Goal: Task Accomplishment & Management: Manage account settings

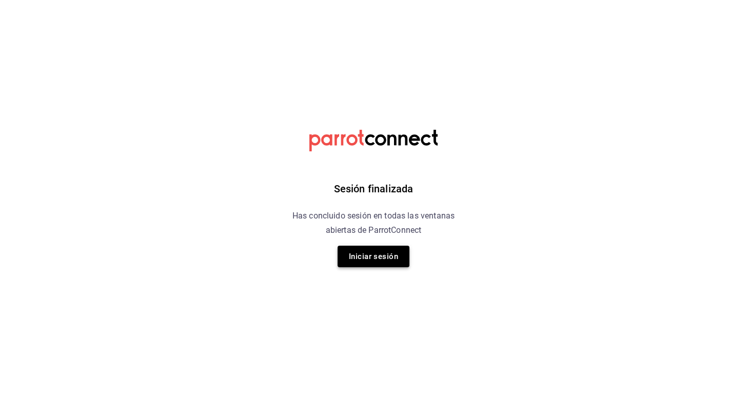
click at [376, 253] on button "Iniciar sesión" at bounding box center [374, 257] width 72 height 22
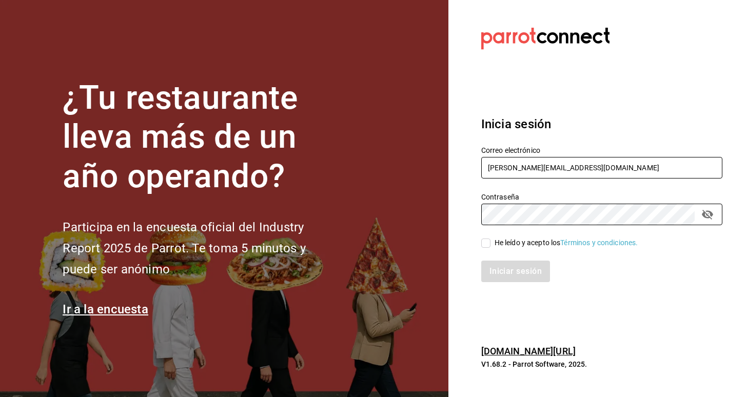
click at [579, 165] on input "carlos.ortegal.0812@gmail.com" at bounding box center [601, 168] width 241 height 22
click at [711, 170] on input "carlos.ortegal.0812@gmail.com" at bounding box center [601, 168] width 241 height 22
type input "carlosortegalopez08@gmail.com"
click at [510, 245] on div "He leído y acepto los Términos y condiciones." at bounding box center [567, 243] width 144 height 11
click at [491, 245] on input "He leído y acepto los Términos y condiciones." at bounding box center [485, 243] width 9 height 9
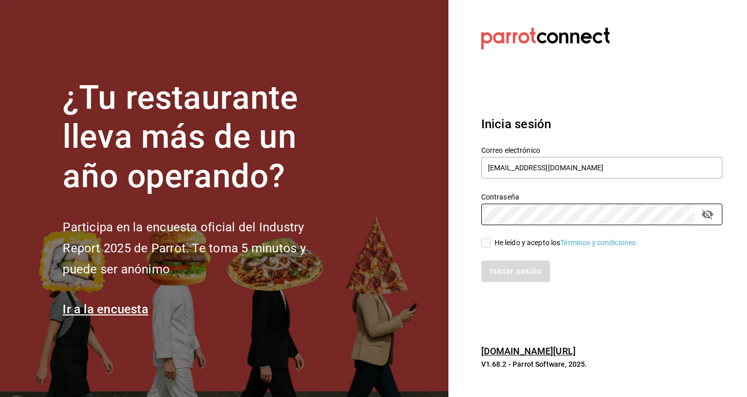
checkbox input "true"
click at [516, 263] on button "Iniciar sesión" at bounding box center [516, 272] width 70 height 22
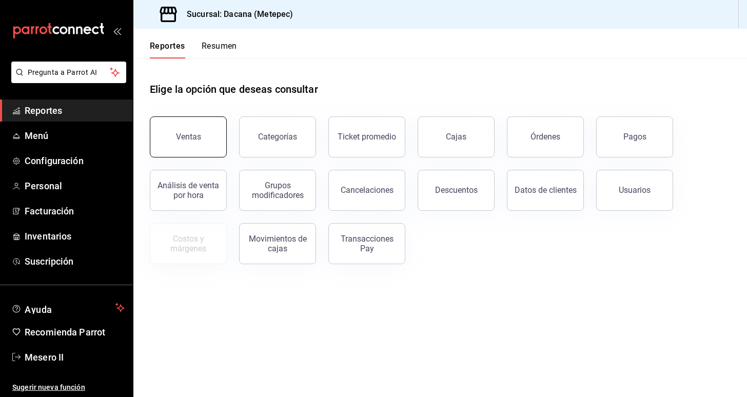
click at [211, 137] on button "Ventas" at bounding box center [188, 136] width 77 height 41
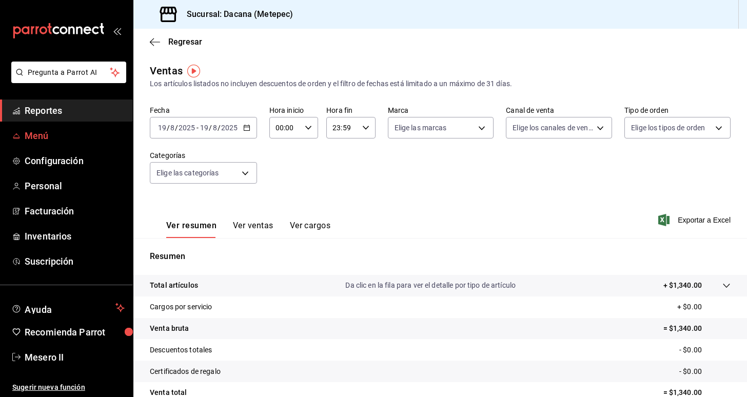
click at [89, 132] on span "Menú" at bounding box center [75, 136] width 100 height 14
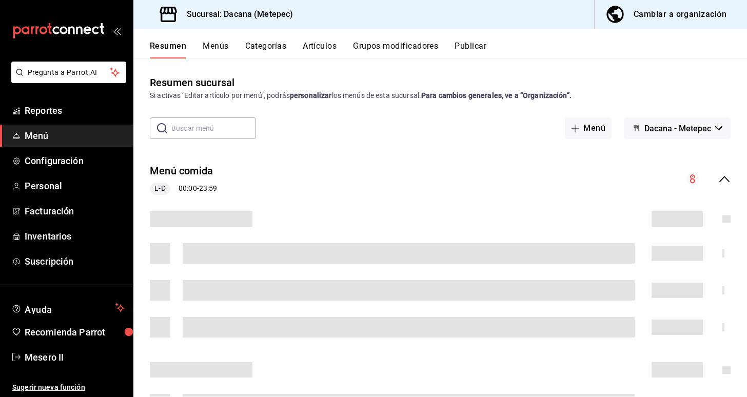
click at [609, 9] on icon "button" at bounding box center [615, 14] width 21 height 21
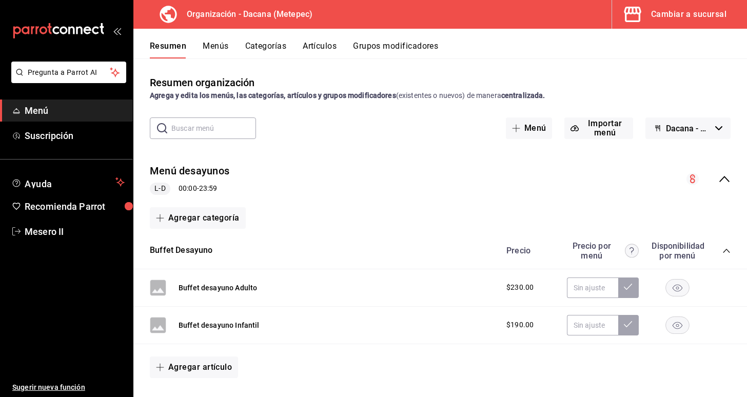
click at [320, 49] on button "Artículos" at bounding box center [320, 49] width 34 height 17
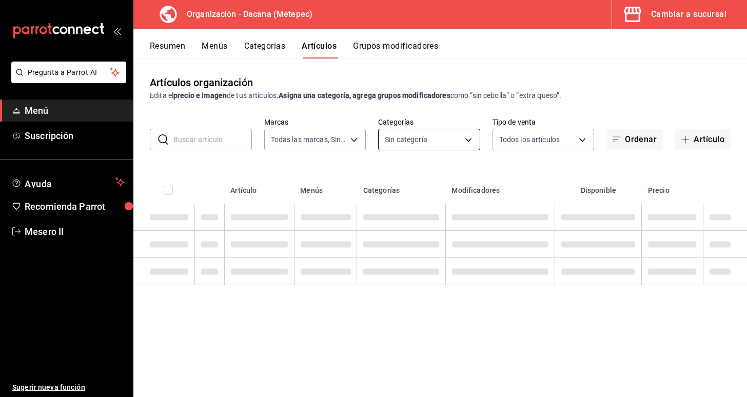
type input "6d57a0e3-5250-40d0-8ed4-a27c44c1385f"
click at [422, 136] on body "Pregunta a Parrot AI Menú Suscripción Ayuda Recomienda Parrot Mesero II Sugerir…" at bounding box center [373, 198] width 747 height 397
checkbox input "false"
type input "77d7b556-aabb-4125-acb7-89eb6b2e8d8a,50df7c26-ebad-411b-beba-44439d30b937,0a880…"
checkbox input "true"
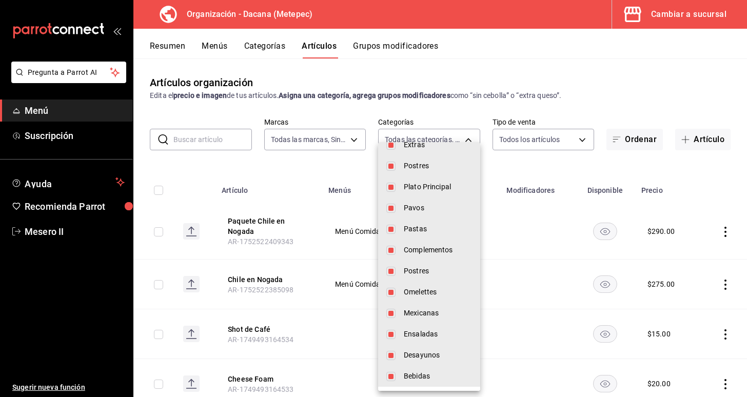
scroll to position [441, 0]
click at [637, 84] on div at bounding box center [373, 198] width 747 height 397
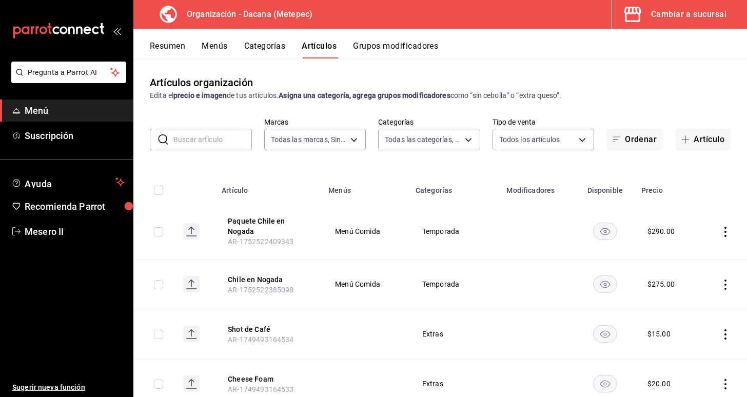
click at [265, 50] on button "Categorías" at bounding box center [265, 49] width 42 height 17
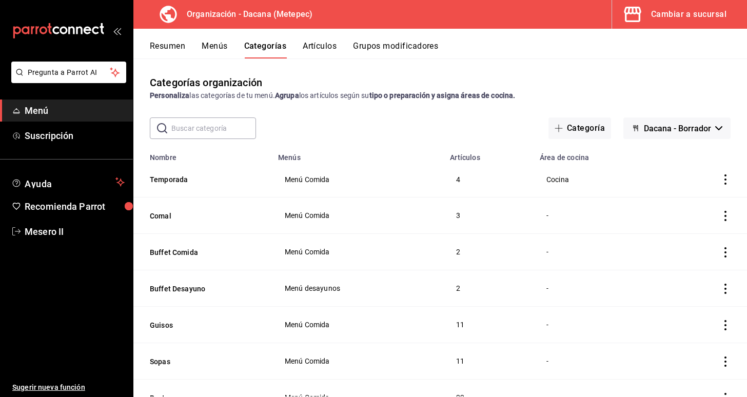
click at [394, 49] on button "Grupos modificadores" at bounding box center [395, 49] width 85 height 17
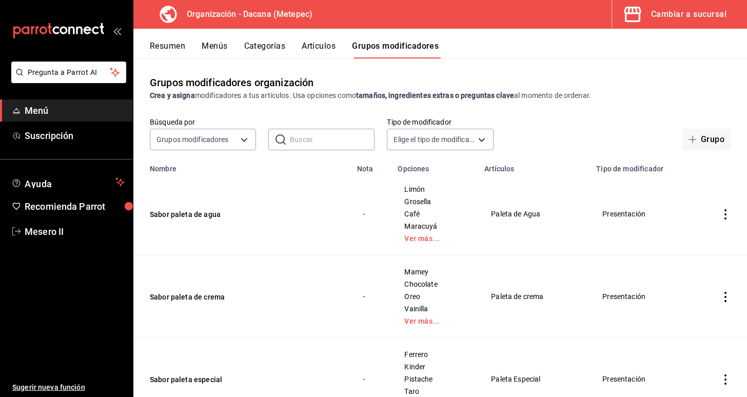
click at [336, 48] on button "Artículos" at bounding box center [319, 49] width 34 height 17
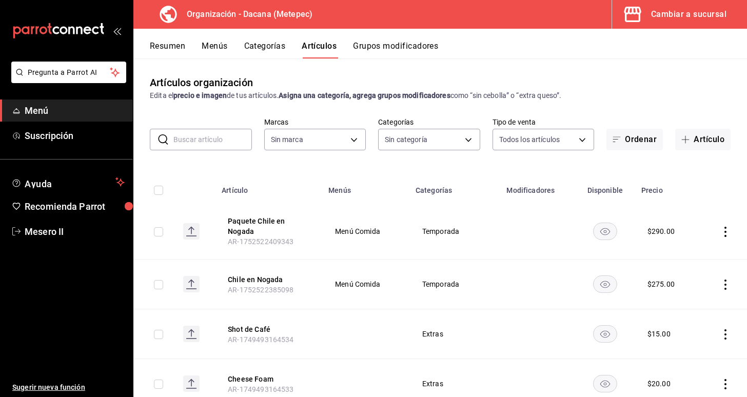
type input "6d57a0e3-5250-40d0-8ed4-a27c44c1385f"
type input "77d7b556-aabb-4125-acb7-89eb6b2e8d8a,50df7c26-ebad-411b-beba-44439d30b937,0a880…"
click at [398, 46] on button "Grupos modificadores" at bounding box center [395, 49] width 85 height 17
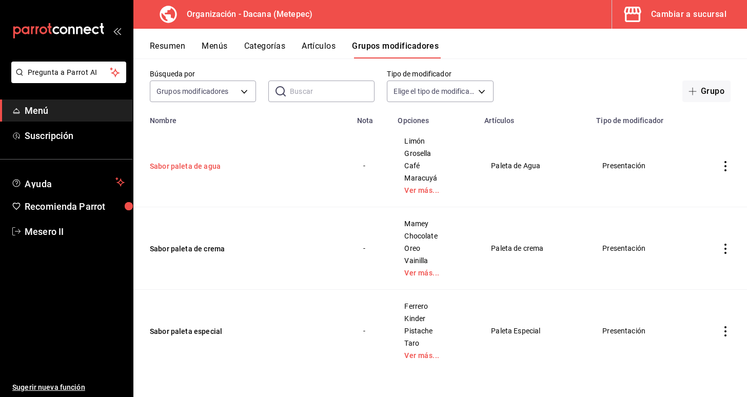
click at [199, 168] on button "Sabor paleta de agua" at bounding box center [211, 166] width 123 height 10
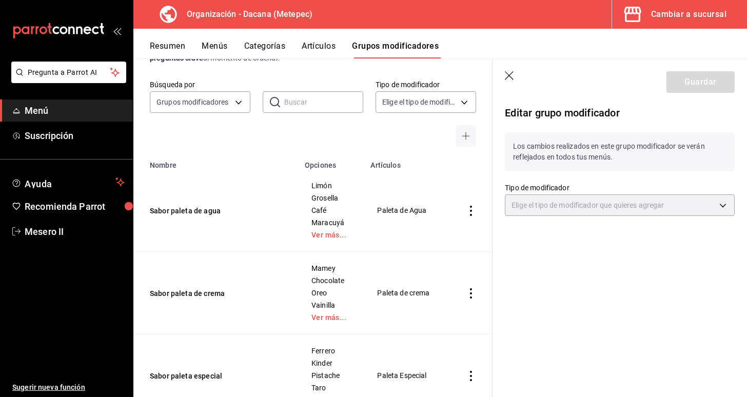
type input "PRESENTATION"
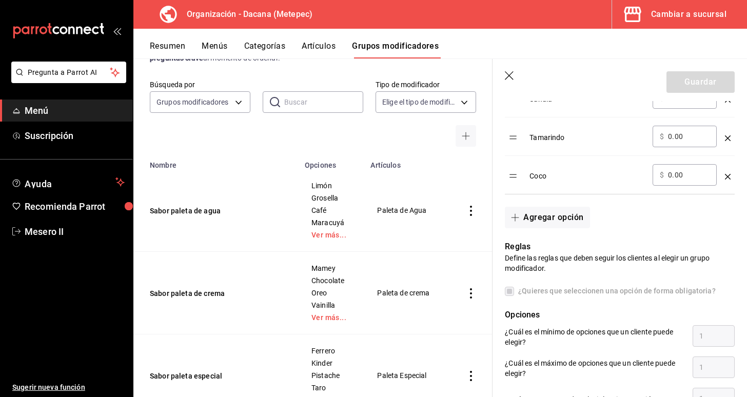
scroll to position [668, 0]
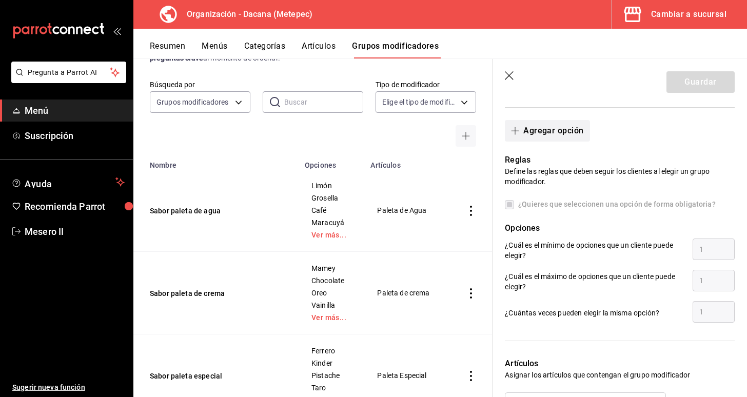
click at [548, 130] on button "Agregar opción" at bounding box center [547, 131] width 85 height 22
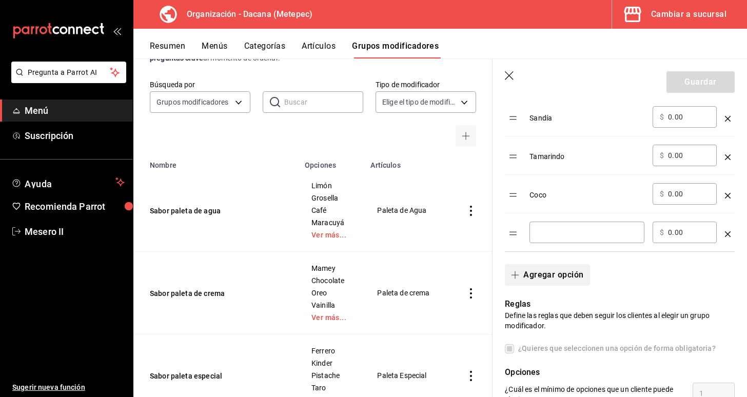
scroll to position [544, 0]
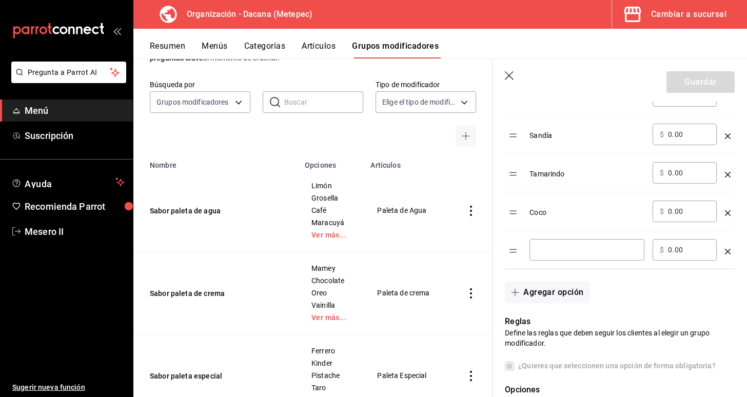
click at [565, 258] on div "​" at bounding box center [587, 250] width 115 height 22
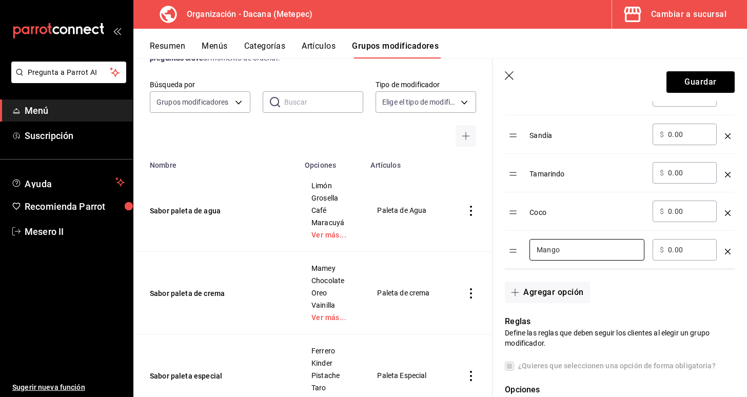
type input "Mango"
click at [691, 96] on header "Guardar" at bounding box center [620, 80] width 254 height 42
click at [692, 81] on button "Guardar" at bounding box center [701, 82] width 68 height 22
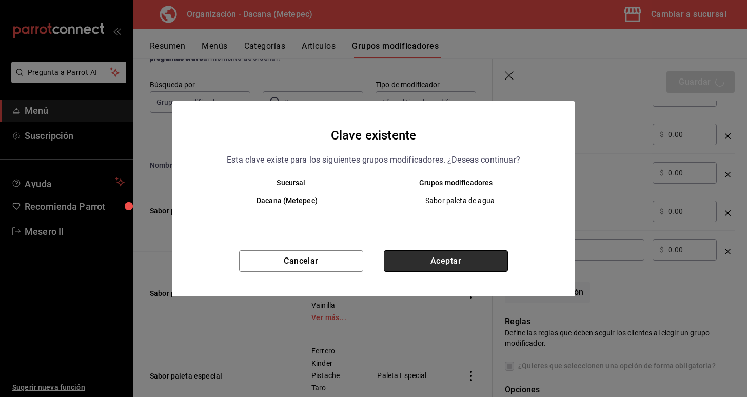
click at [427, 258] on button "Aceptar" at bounding box center [446, 261] width 124 height 22
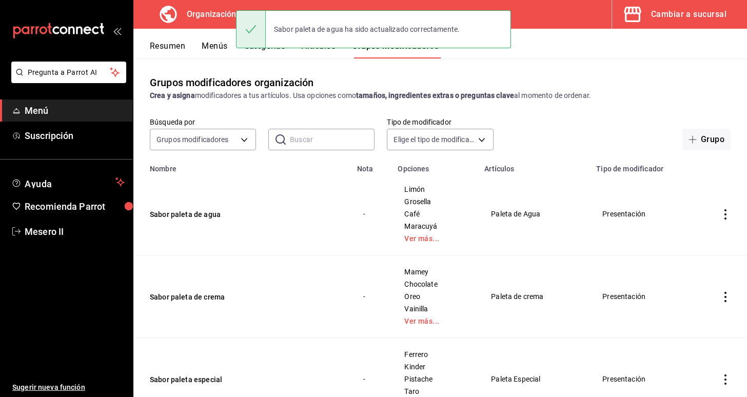
click at [324, 47] on div "Sabor paleta de agua ha sido actualizado correctamente." at bounding box center [373, 29] width 275 height 38
click at [326, 53] on button "Artículos" at bounding box center [319, 49] width 34 height 17
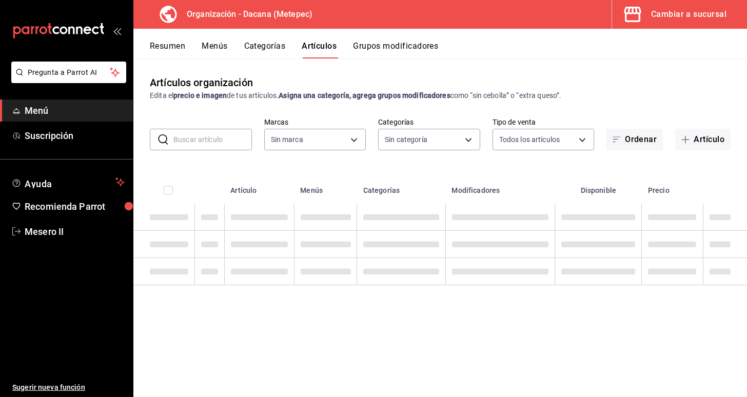
type input "6d57a0e3-5250-40d0-8ed4-a27c44c1385f"
type input "77d7b556-aabb-4125-acb7-89eb6b2e8d8a,50df7c26-ebad-411b-beba-44439d30b937,0a880…"
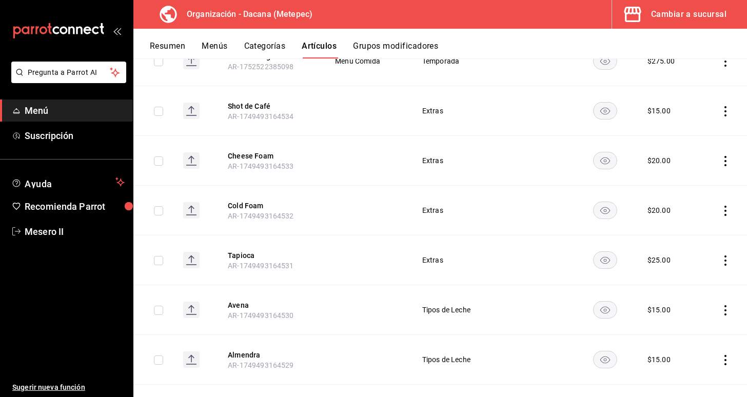
scroll to position [192, 0]
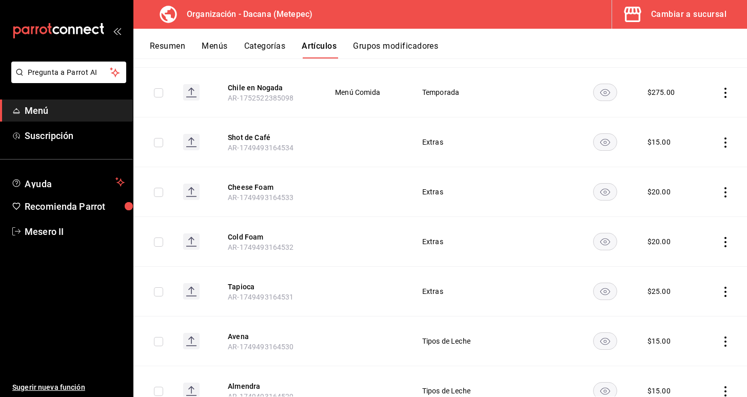
click at [272, 55] on button "Categorías" at bounding box center [265, 49] width 42 height 17
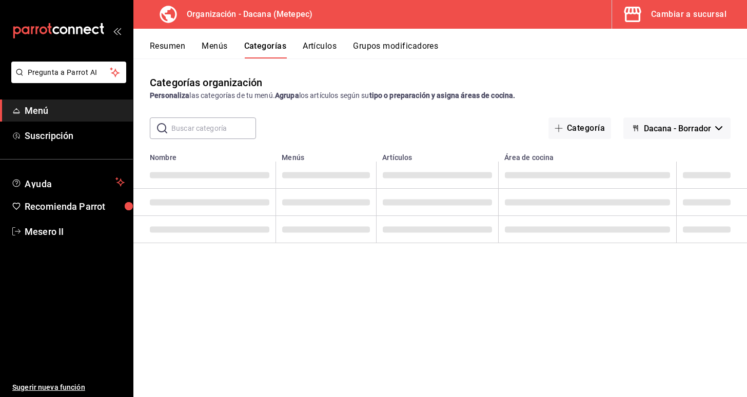
click at [217, 44] on button "Menús" at bounding box center [215, 49] width 26 height 17
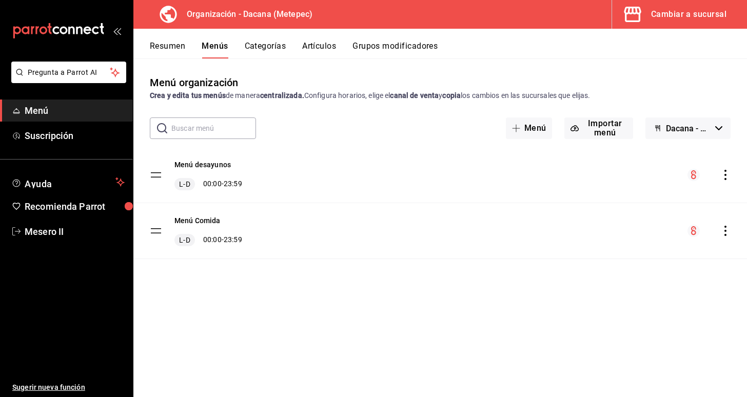
click at [168, 41] on div "Resumen Menús Categorías Artículos Grupos modificadores" at bounding box center [440, 44] width 614 height 30
click at [175, 48] on button "Resumen" at bounding box center [167, 49] width 35 height 17
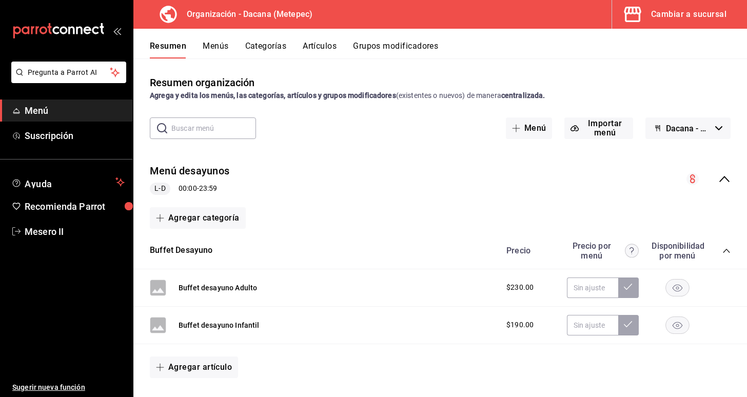
click at [303, 47] on button "Artículos" at bounding box center [320, 49] width 34 height 17
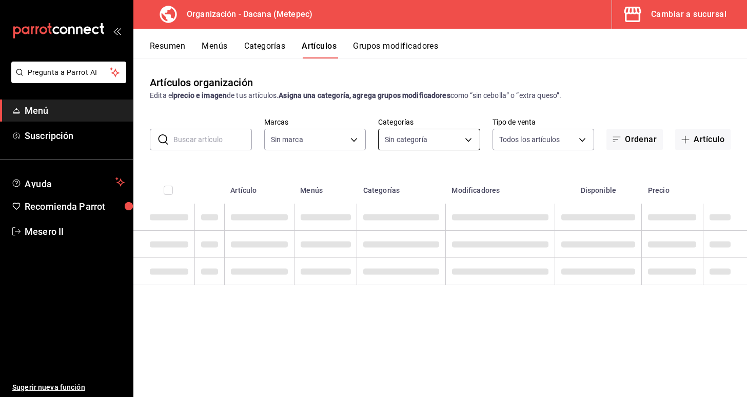
type input "6d57a0e3-5250-40d0-8ed4-a27c44c1385f"
type input "77d7b556-aabb-4125-acb7-89eb6b2e8d8a,50df7c26-ebad-411b-beba-44439d30b937,0a880…"
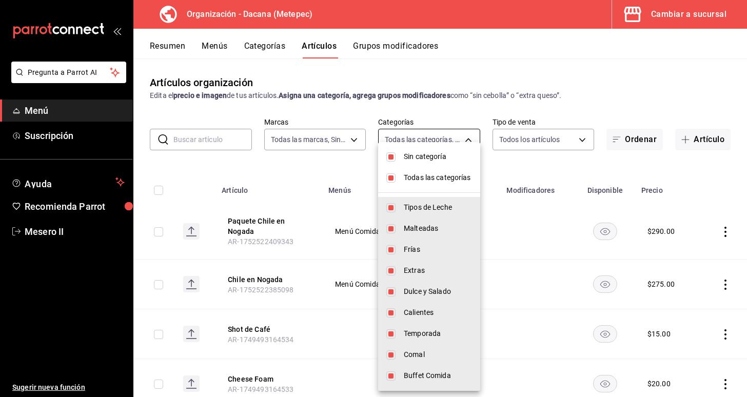
click at [433, 147] on body "Pregunta a Parrot AI Menú Suscripción Ayuda Recomienda Parrot Mesero II Sugerir…" at bounding box center [373, 198] width 747 height 397
click at [419, 175] on span "Todas las categorías" at bounding box center [438, 177] width 68 height 11
checkbox input "false"
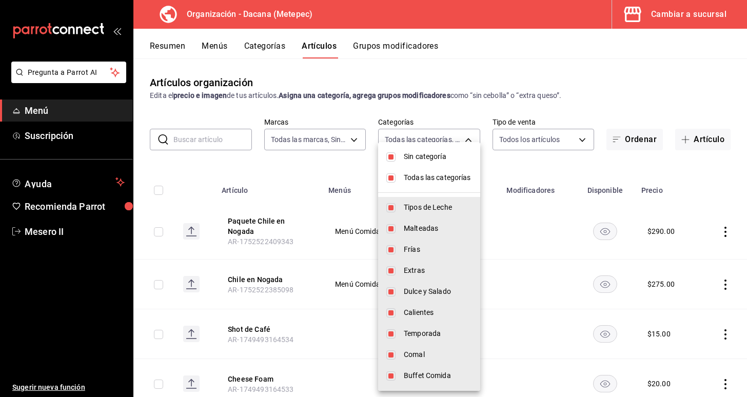
checkbox input "false"
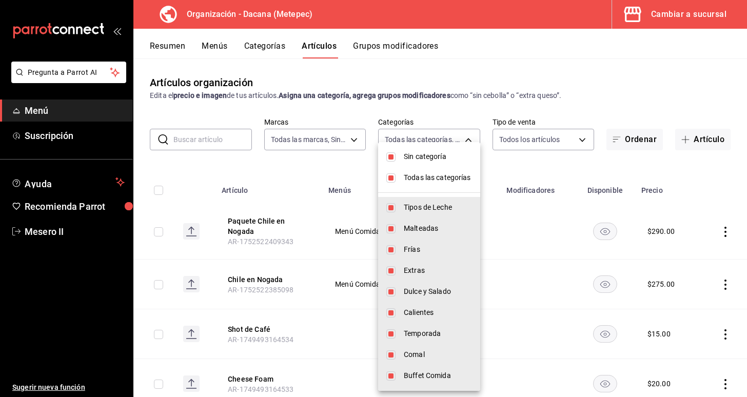
checkbox input "false"
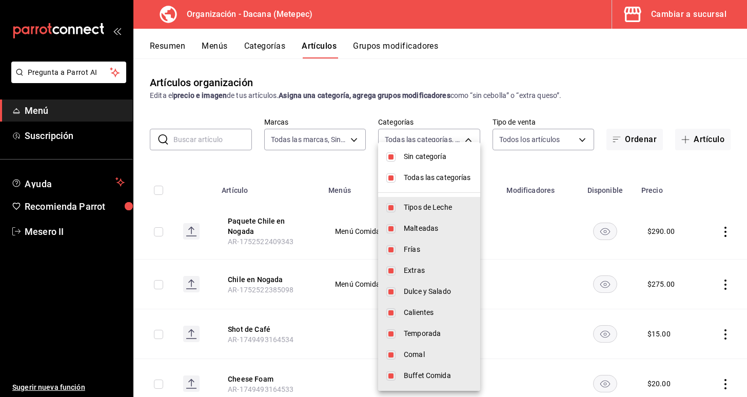
checkbox input "false"
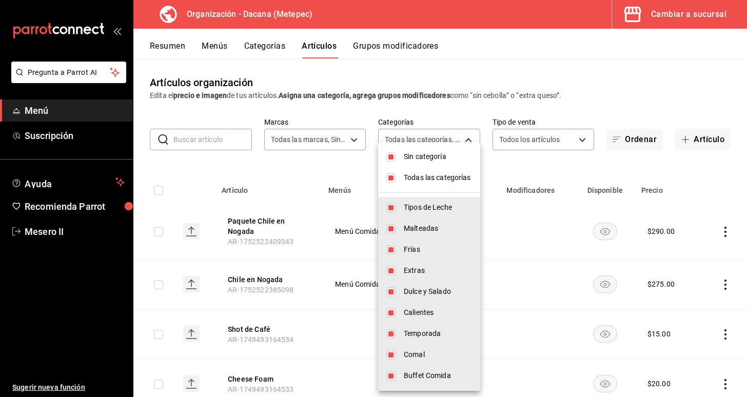
checkbox input "false"
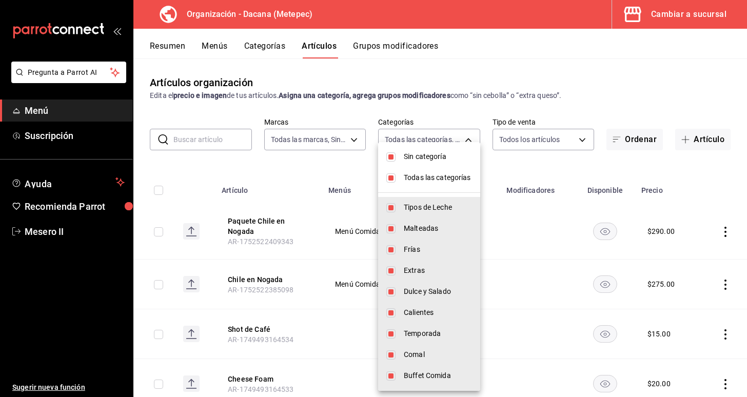
checkbox input "false"
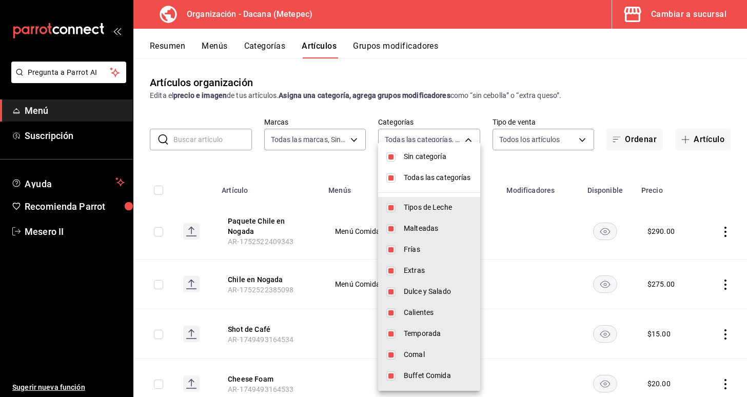
checkbox input "false"
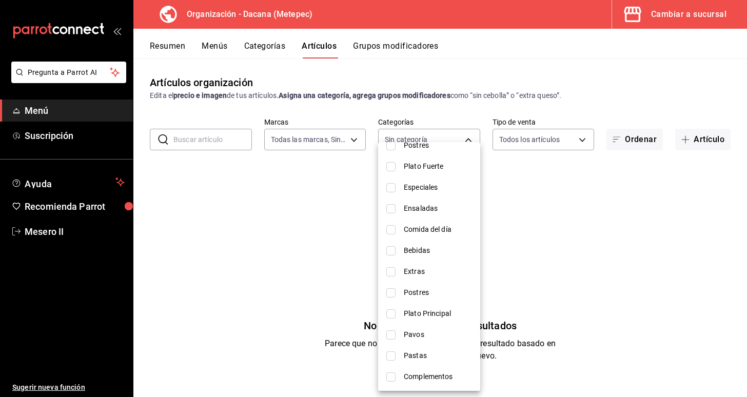
scroll to position [316, 0]
click at [427, 298] on li "Postres" at bounding box center [429, 291] width 102 height 21
type input "eb477887-5265-4852-aac5-c8b4f8879d48"
checkbox input "true"
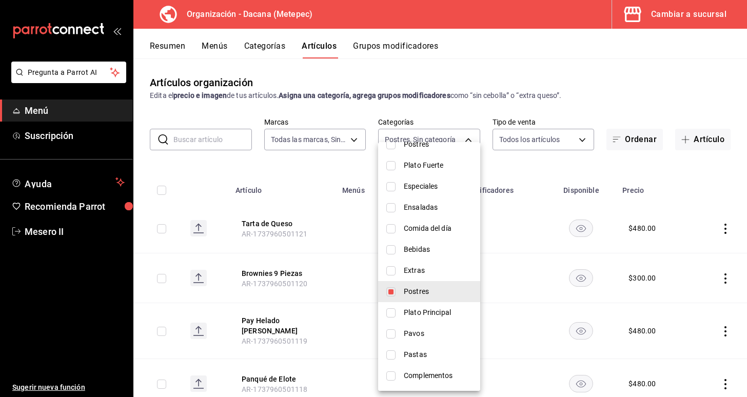
click at [335, 314] on div at bounding box center [373, 198] width 747 height 397
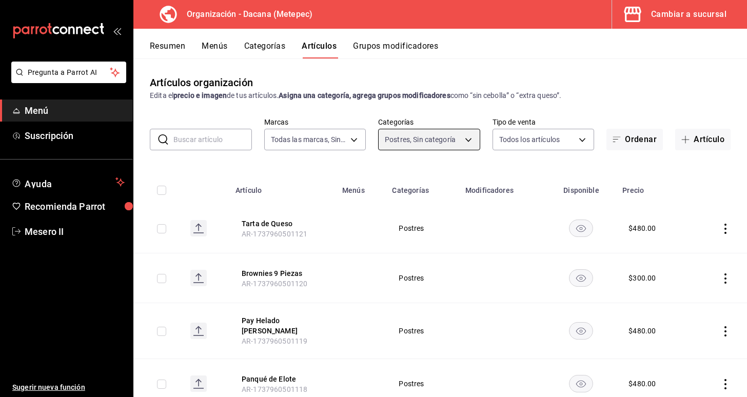
scroll to position [0, 0]
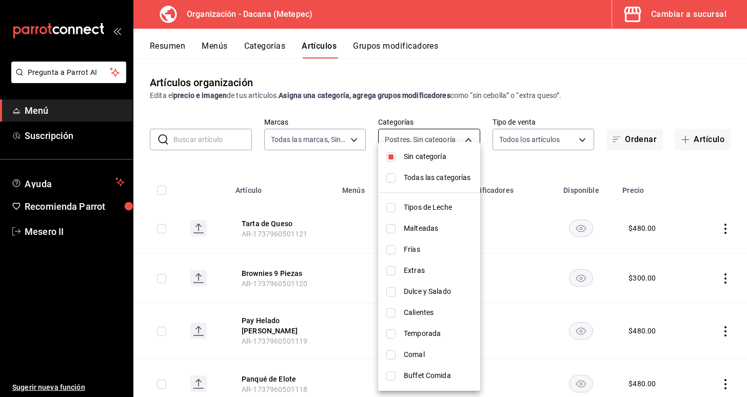
click at [422, 144] on body "Pregunta a Parrot AI Menú Suscripción Ayuda Recomienda Parrot Mesero II Sugerir…" at bounding box center [373, 198] width 747 height 397
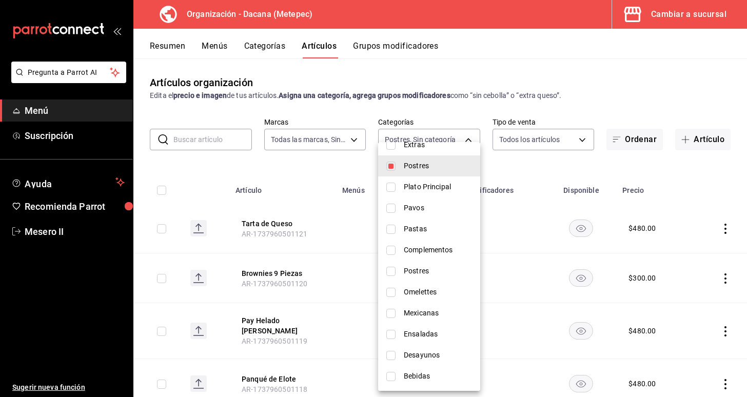
scroll to position [441, 0]
click at [417, 275] on span "Postres" at bounding box center [438, 271] width 68 height 11
type input "eb477887-5265-4852-aac5-c8b4f8879d48,4ffd354b-5027-47c2-8e54-ca8deec042d1"
checkbox input "true"
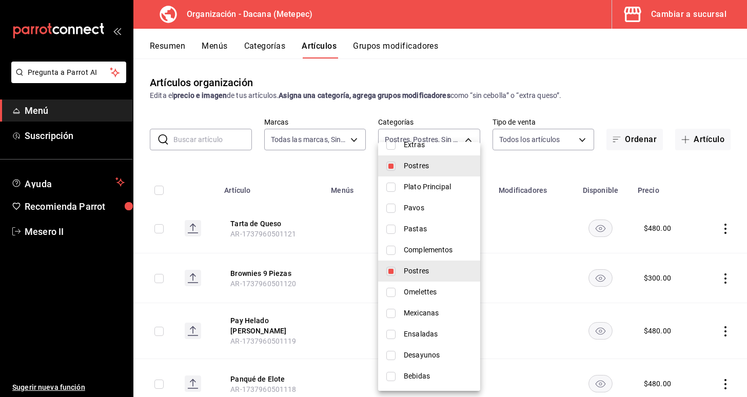
click at [341, 325] on div at bounding box center [373, 198] width 747 height 397
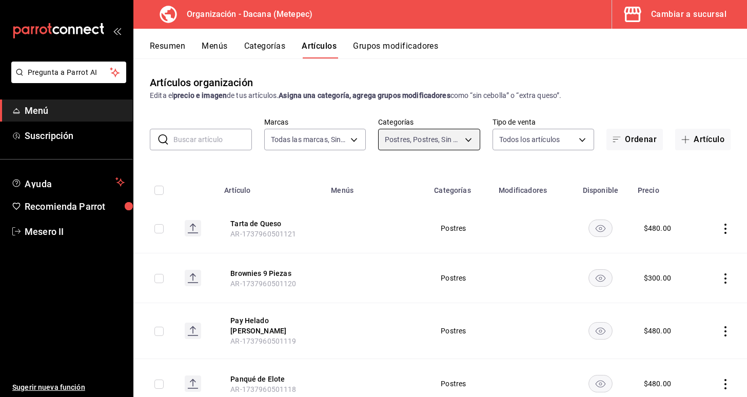
scroll to position [0, 0]
click at [276, 50] on button "Categorías" at bounding box center [265, 49] width 42 height 17
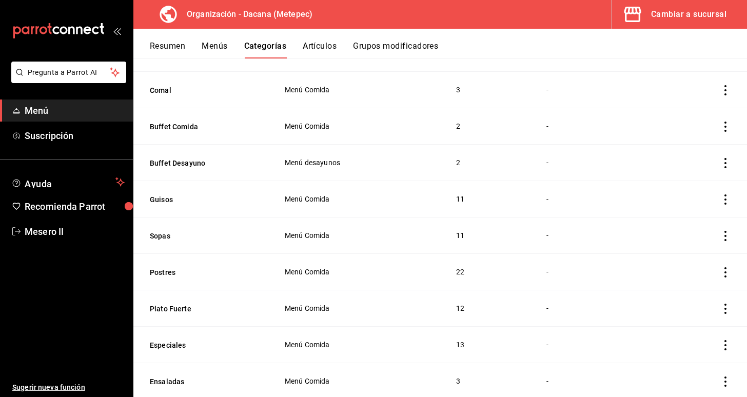
scroll to position [133, 0]
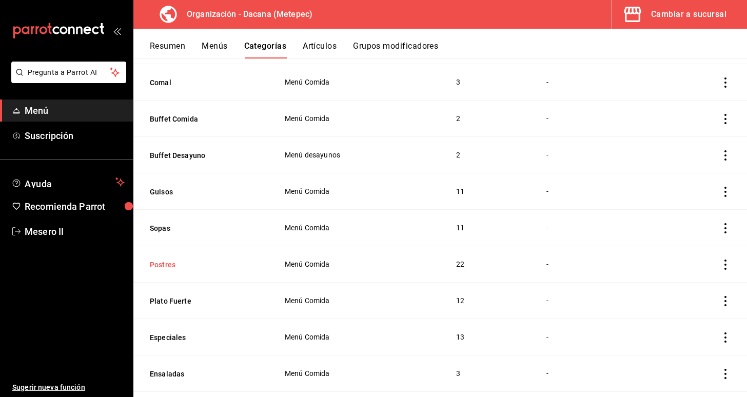
click at [162, 263] on button "Postres" at bounding box center [201, 265] width 103 height 10
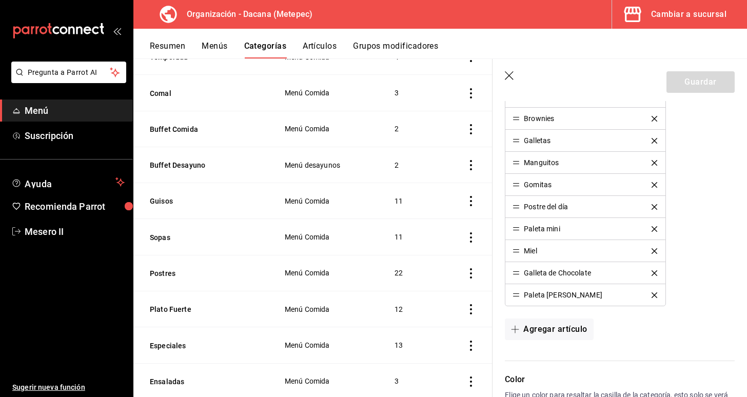
scroll to position [583, 0]
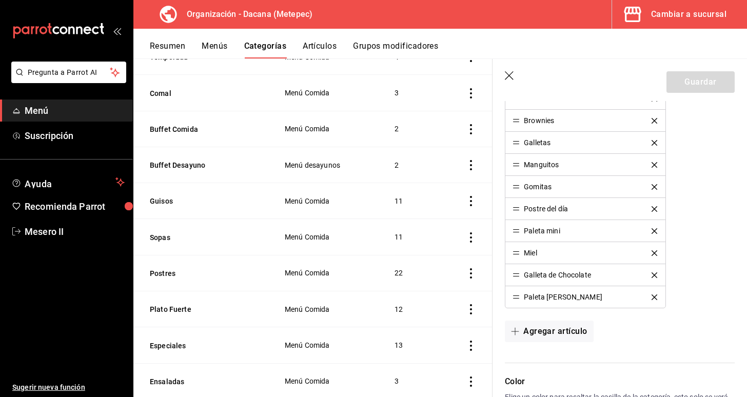
click at [506, 80] on icon "button" at bounding box center [510, 76] width 10 height 10
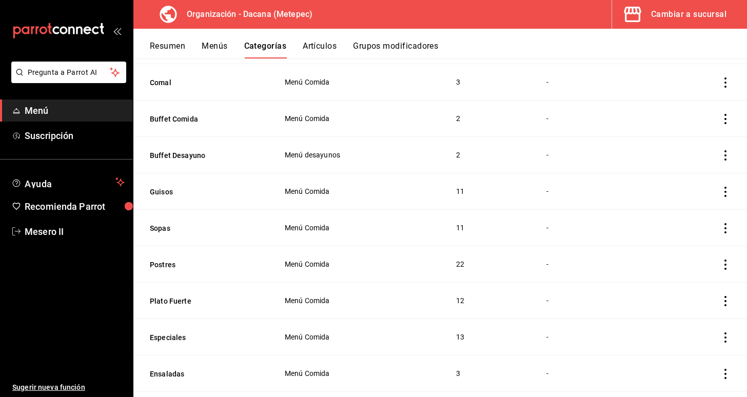
click at [328, 48] on button "Artículos" at bounding box center [320, 49] width 34 height 17
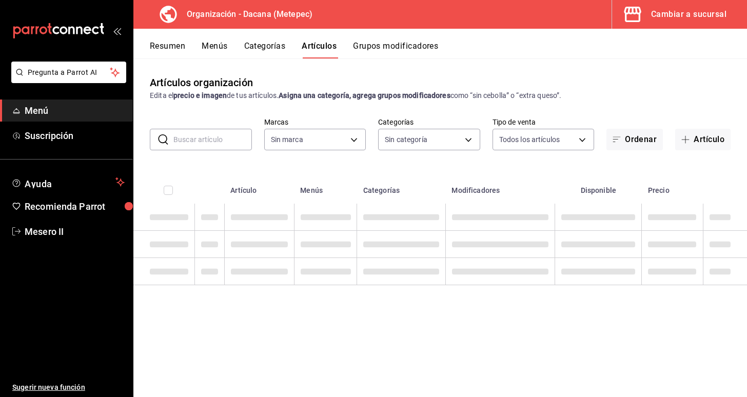
type input "6d57a0e3-5250-40d0-8ed4-a27c44c1385f"
type input "77d7b556-aabb-4125-acb7-89eb6b2e8d8a,50df7c26-ebad-411b-beba-44439d30b937,0a880…"
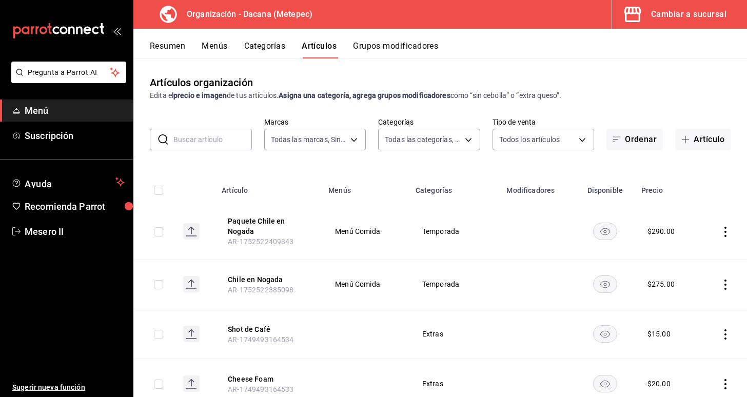
click at [231, 147] on input "text" at bounding box center [212, 139] width 79 height 21
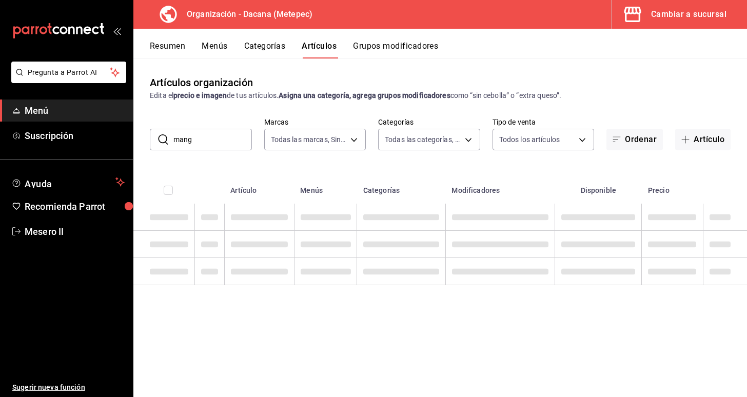
type input "mang"
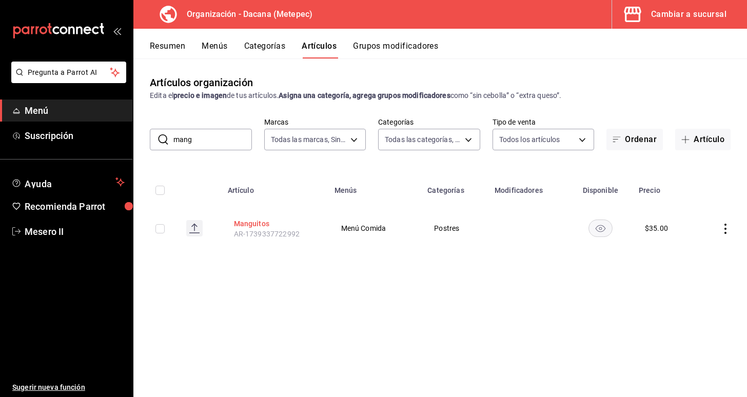
click at [252, 228] on button "Manguitos" at bounding box center [275, 224] width 82 height 10
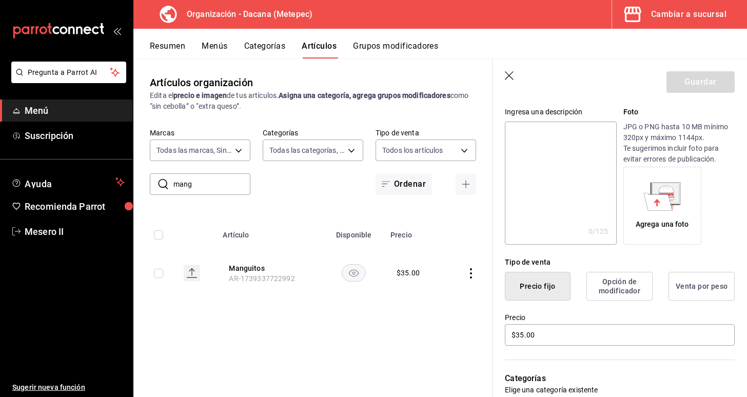
scroll to position [285, 0]
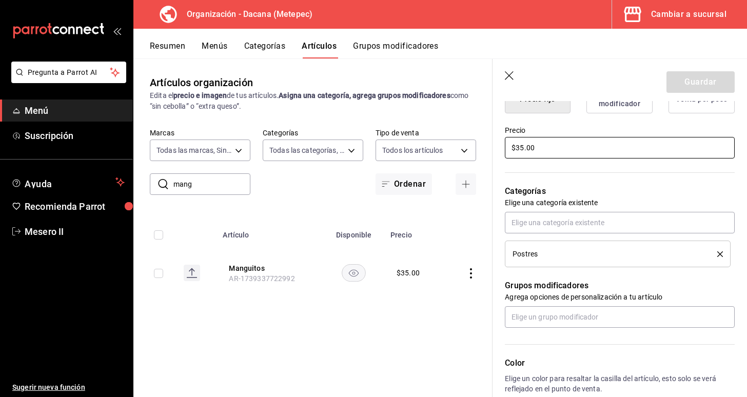
click at [519, 147] on input "$35.00" at bounding box center [620, 148] width 230 height 22
type input "$45.00"
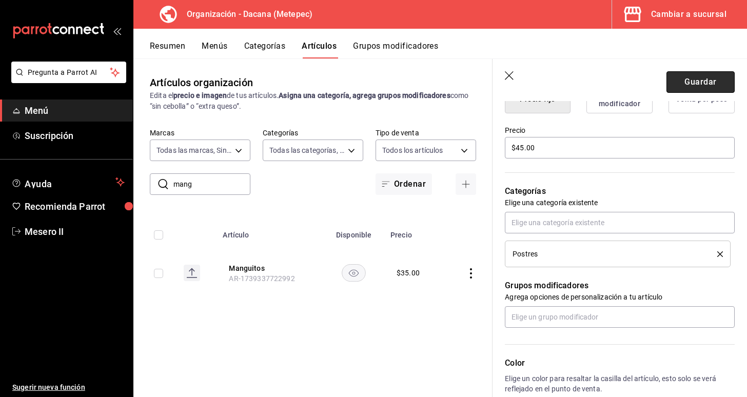
click at [715, 76] on button "Guardar" at bounding box center [701, 82] width 68 height 22
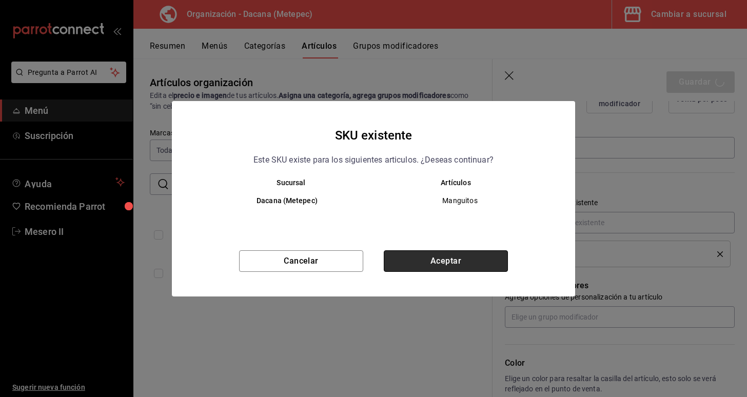
click at [484, 259] on button "Aceptar" at bounding box center [446, 261] width 124 height 22
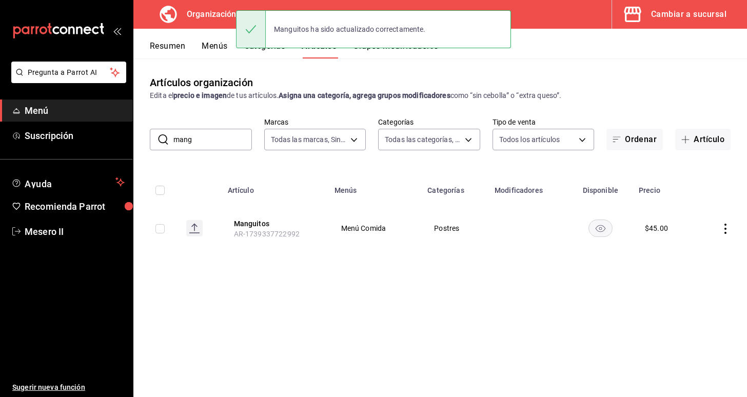
click at [208, 49] on button "Menús" at bounding box center [215, 49] width 26 height 17
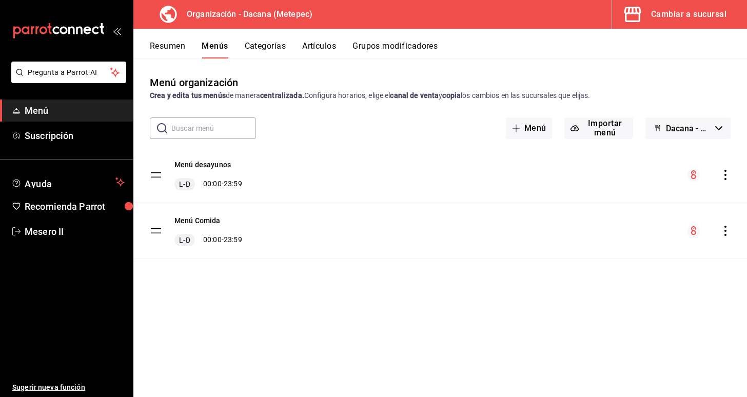
click at [726, 233] on icon "actions" at bounding box center [725, 231] width 10 height 10
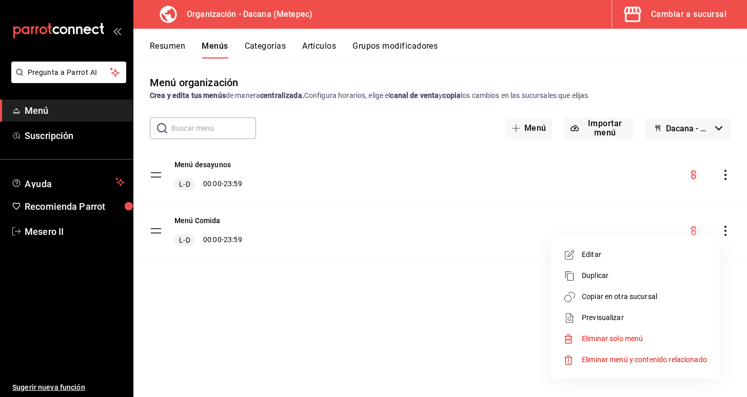
click at [659, 295] on span "Copiar en otra sucursal" at bounding box center [644, 296] width 125 height 11
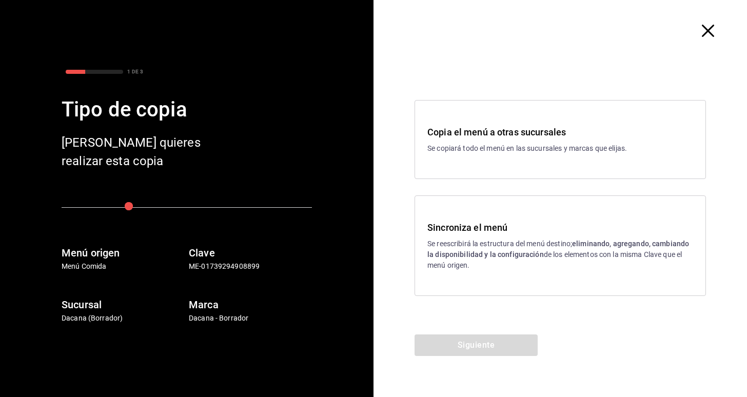
click at [487, 250] on p "Se reescribirá la estructura del menú destino; eliminando, agregando, cambiando…" at bounding box center [560, 255] width 266 height 32
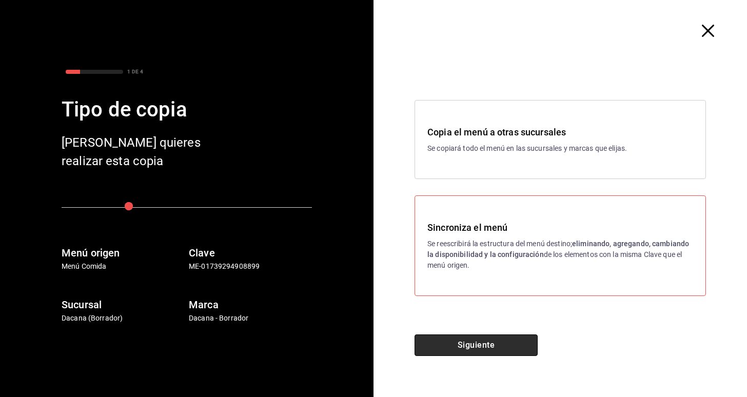
click at [484, 338] on button "Siguiente" at bounding box center [476, 346] width 123 height 22
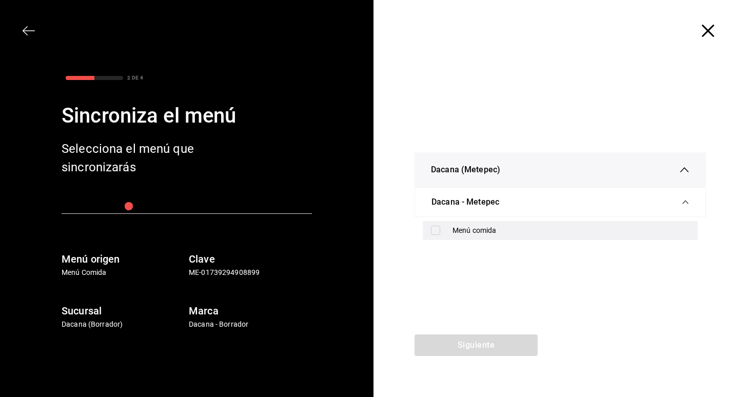
click at [485, 228] on div "Menú comida" at bounding box center [571, 230] width 237 height 11
checkbox input "true"
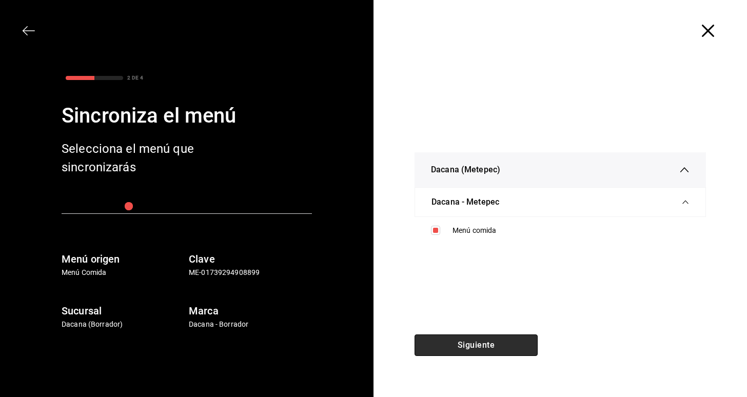
click at [475, 344] on button "Siguiente" at bounding box center [476, 346] width 123 height 22
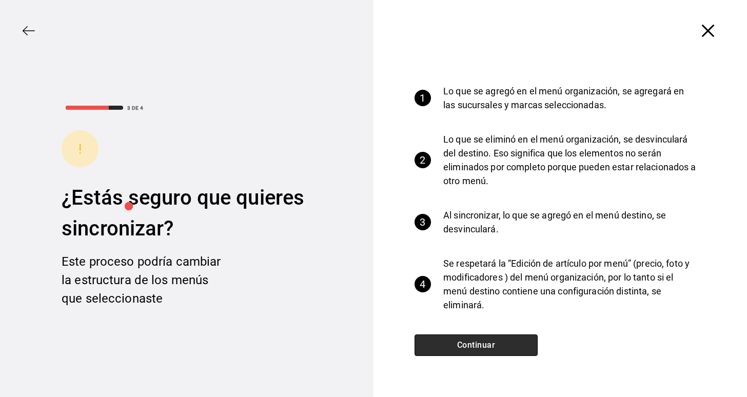
click at [475, 344] on button "Continuar" at bounding box center [476, 346] width 123 height 22
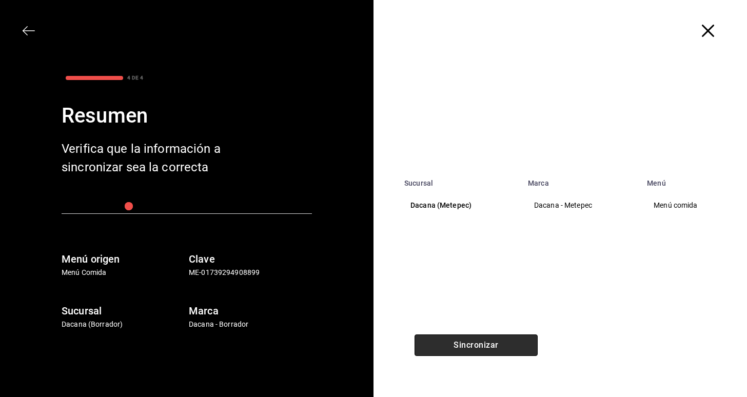
click at [475, 344] on button "Sincronizar" at bounding box center [476, 346] width 123 height 22
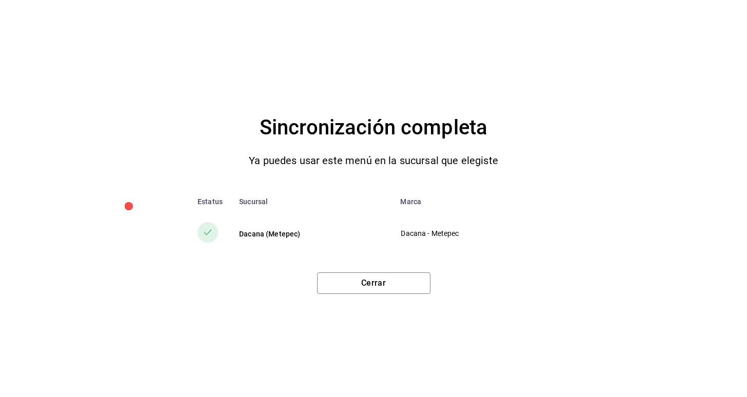
click at [357, 271] on div "Cerrar" at bounding box center [374, 279] width 706 height 30
click at [394, 285] on button "Cerrar" at bounding box center [373, 283] width 113 height 22
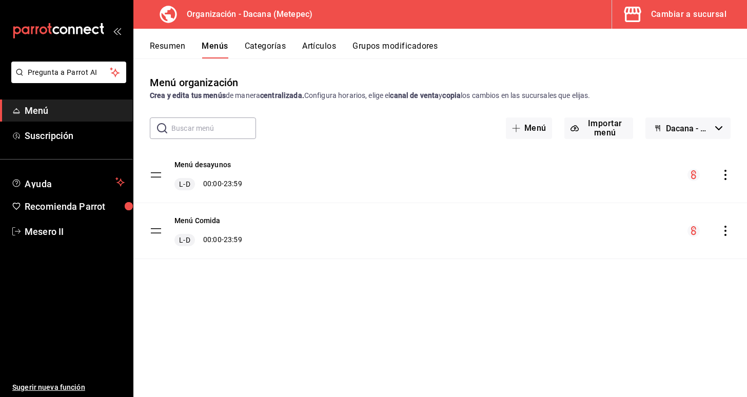
click at [729, 171] on icon "actions" at bounding box center [725, 175] width 10 height 10
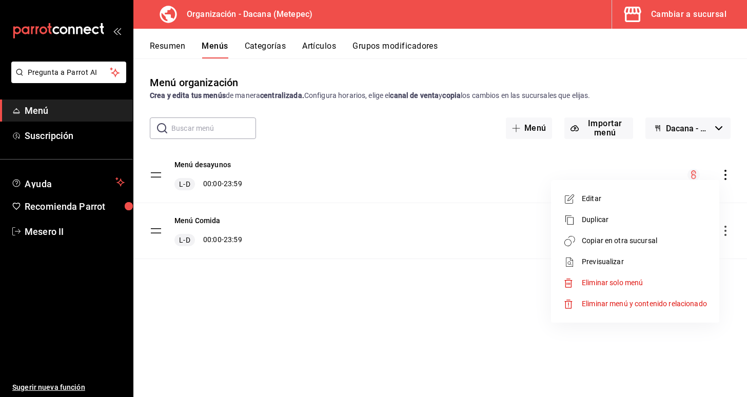
click at [644, 243] on span "Copiar en otra sucursal" at bounding box center [644, 241] width 125 height 11
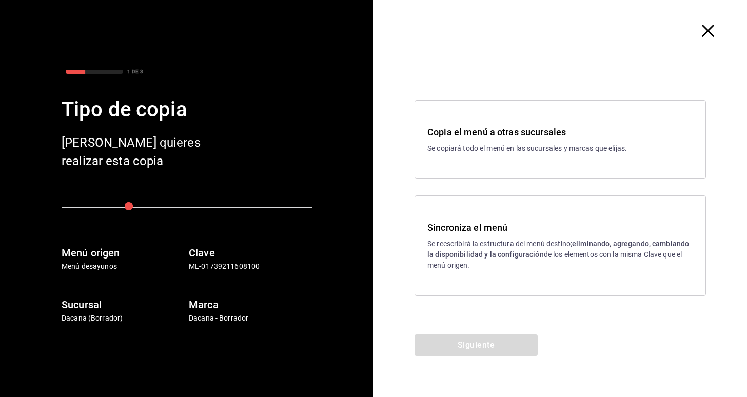
click at [473, 231] on h3 "Sincroniza el menú" at bounding box center [560, 228] width 266 height 14
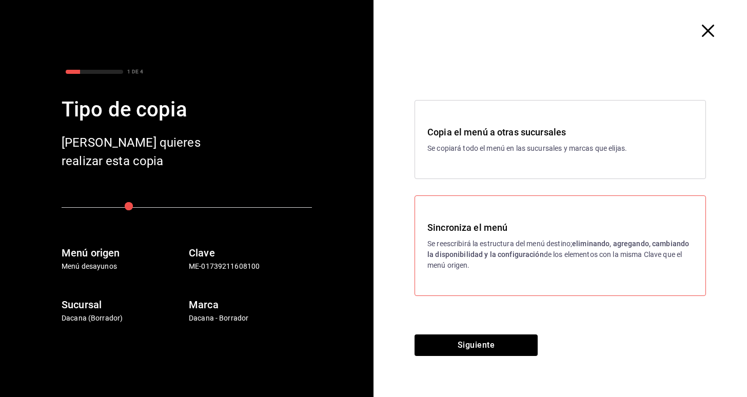
click at [474, 357] on div "Siguiente" at bounding box center [476, 366] width 205 height 63
click at [469, 348] on button "Siguiente" at bounding box center [476, 346] width 123 height 22
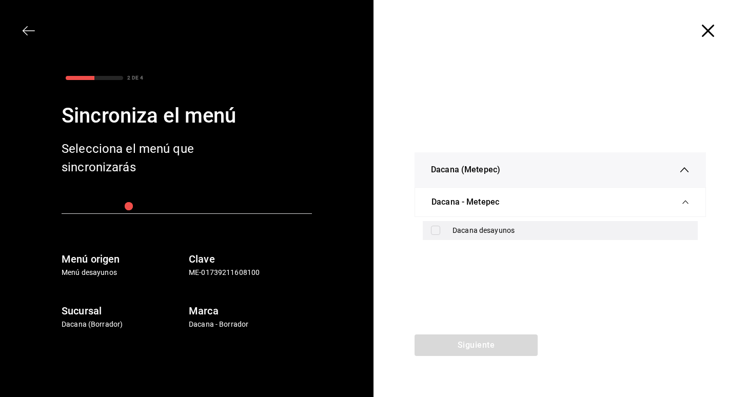
click at [446, 226] on div "Dacana desayunos" at bounding box center [560, 230] width 275 height 19
checkbox input "true"
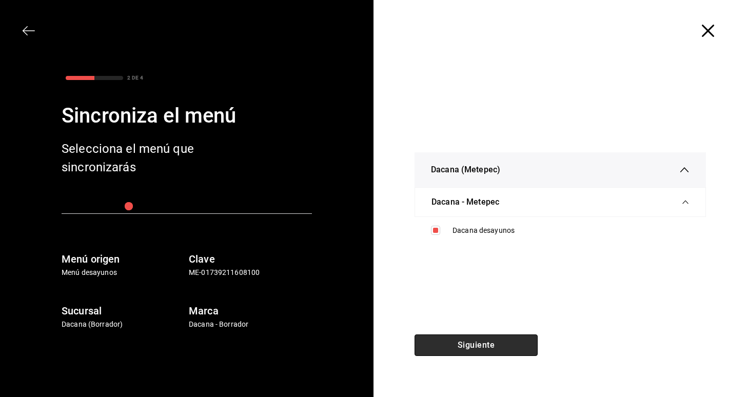
click at [455, 340] on button "Siguiente" at bounding box center [476, 346] width 123 height 22
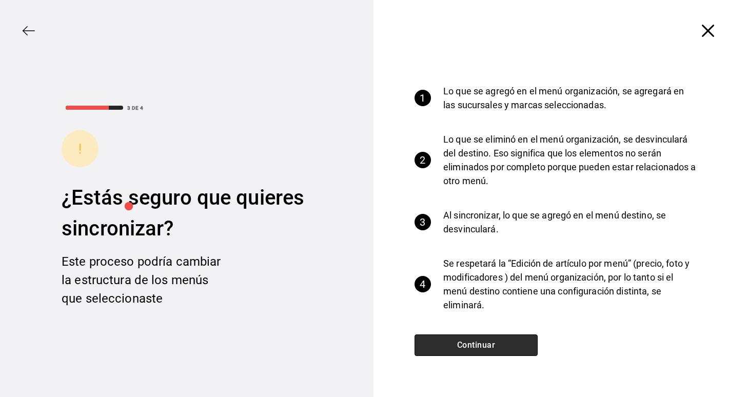
click at [455, 340] on button "Continuar" at bounding box center [476, 346] width 123 height 22
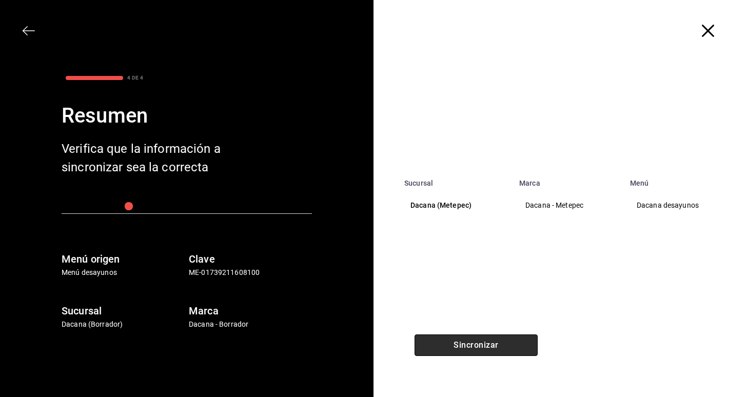
click at [455, 340] on button "Sincronizar" at bounding box center [476, 346] width 123 height 22
